Goal: Find contact information: Find contact information

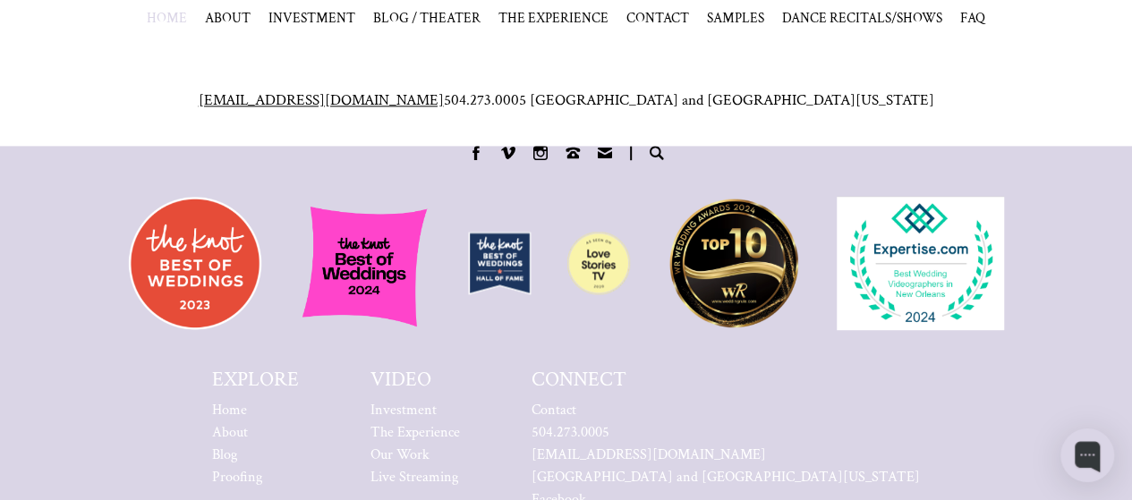
scroll to position [7455, 0]
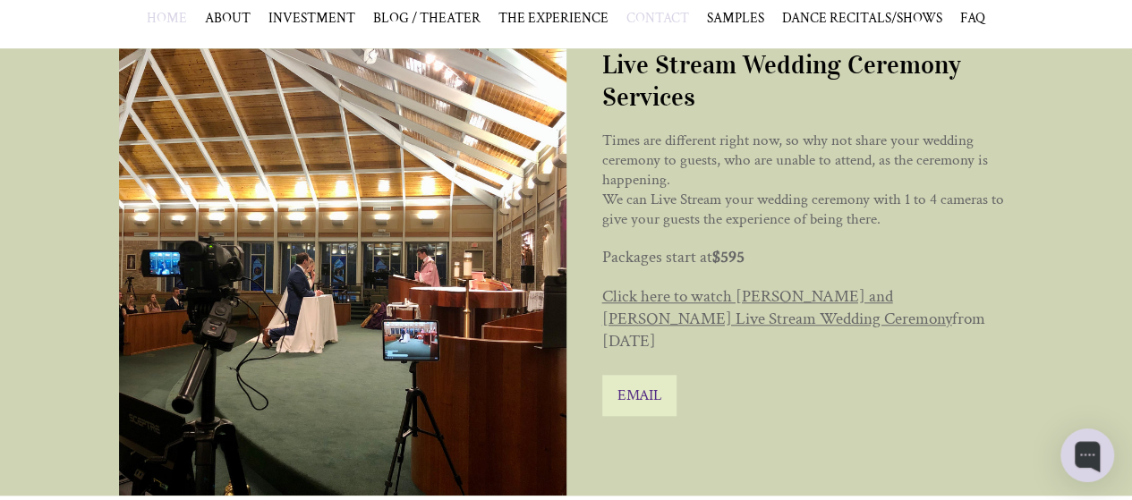
click at [657, 17] on span "CONTACT" at bounding box center [657, 18] width 63 height 18
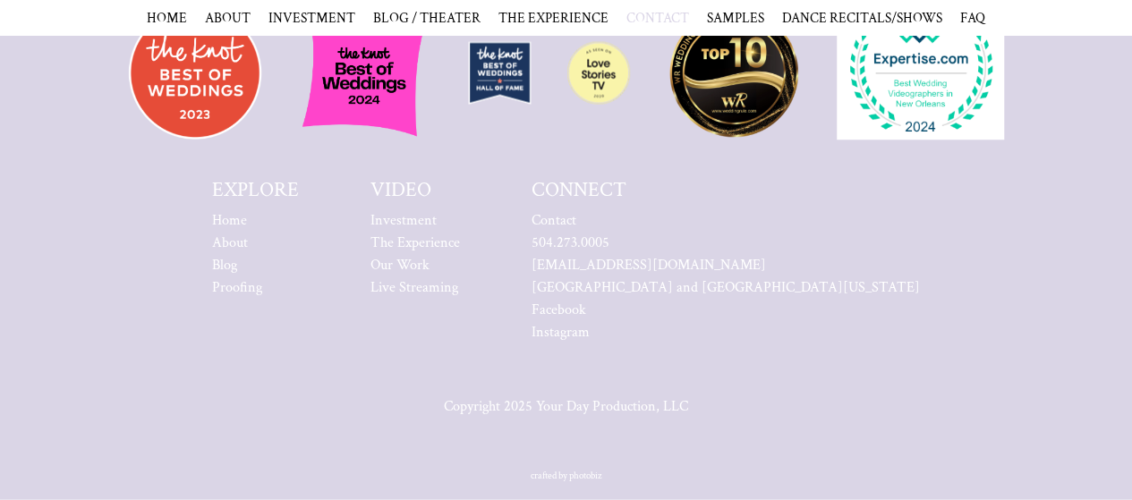
scroll to position [1535, 0]
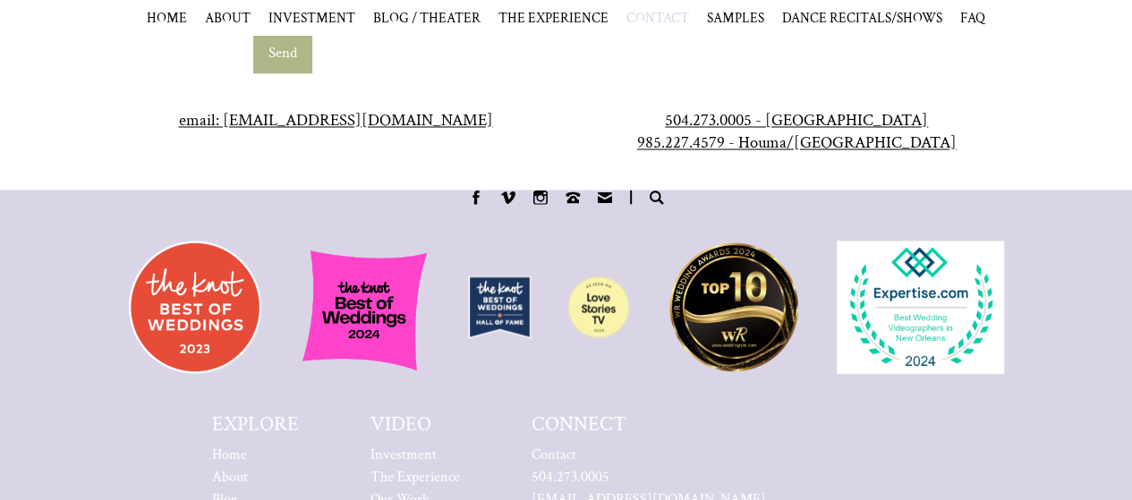
click at [474, 204] on span at bounding box center [476, 197] width 14 height 14
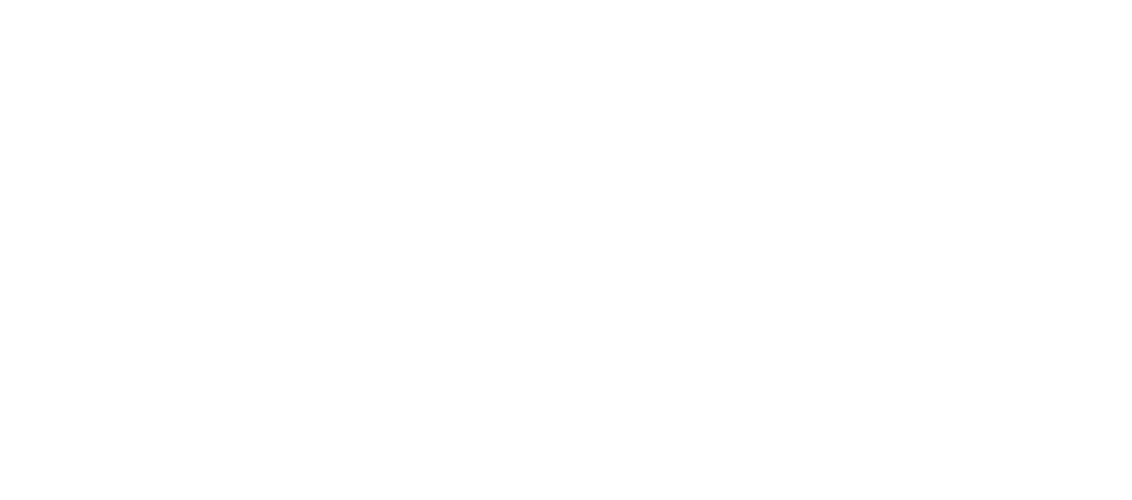
scroll to position [0, 0]
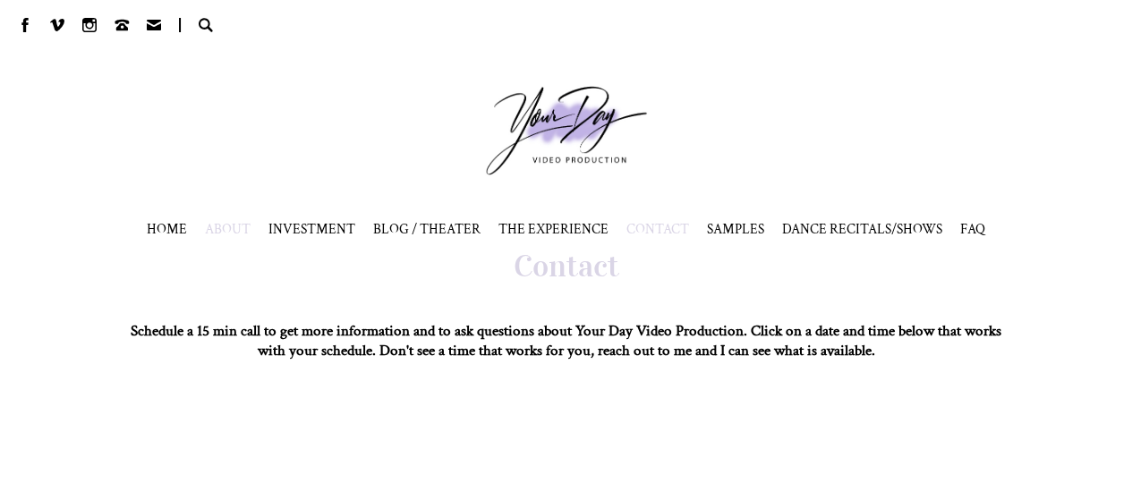
click at [220, 226] on span "ABOUT" at bounding box center [228, 229] width 46 height 18
